Goal: Obtain resource: Obtain resource

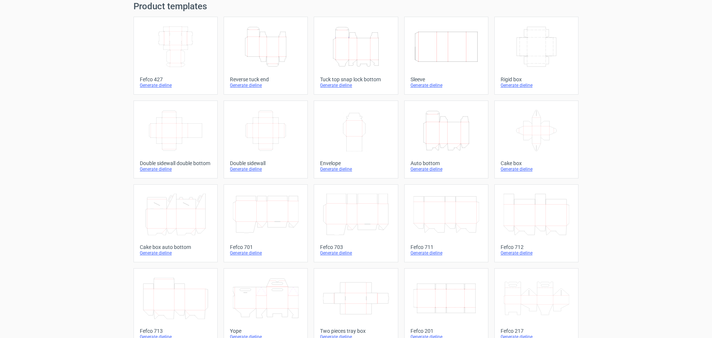
scroll to position [14, 0]
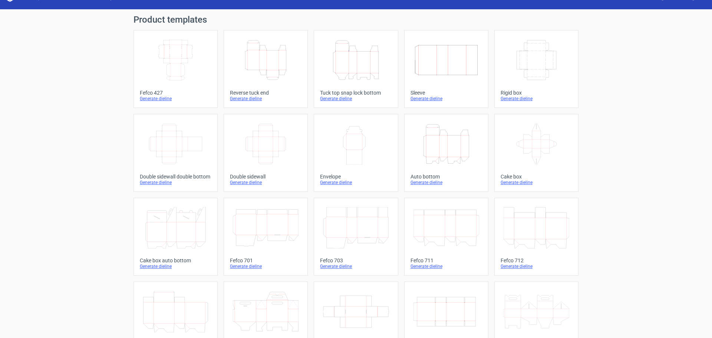
click at [356, 163] on icon "Width Height" at bounding box center [356, 144] width 66 height 42
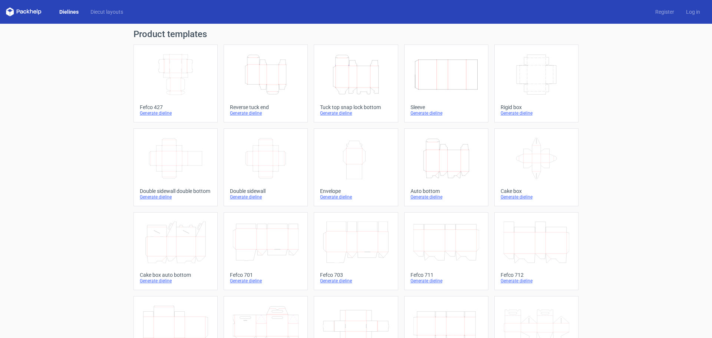
click at [544, 159] on icon at bounding box center [537, 159] width 66 height 42
click at [528, 83] on icon "Width Depth Height" at bounding box center [537, 75] width 66 height 42
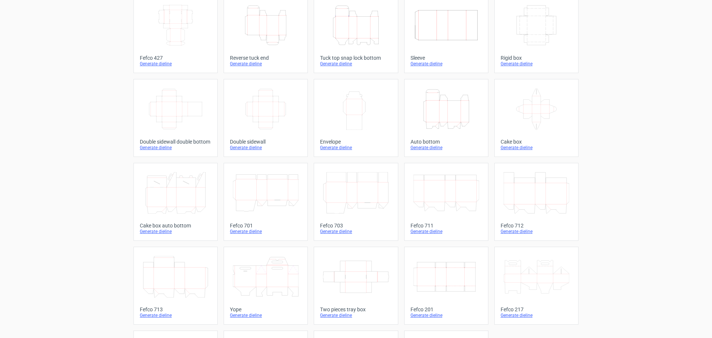
scroll to position [126, 0]
